Goal: Task Accomplishment & Management: Manage account settings

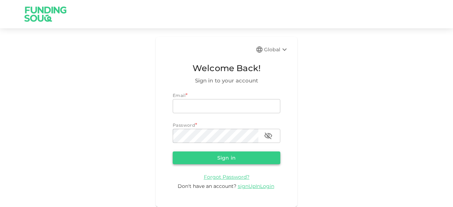
type input "[EMAIL_ADDRESS][DOMAIN_NAME]"
click at [226, 154] on button "Sign in" at bounding box center [227, 158] width 108 height 13
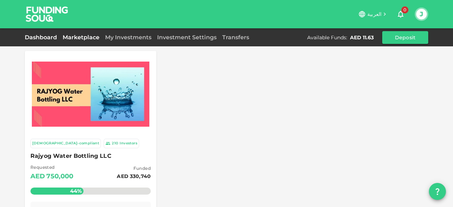
click at [37, 38] on link "Dashboard" at bounding box center [42, 37] width 35 height 7
